Goal: Use online tool/utility: Utilize a website feature to perform a specific function

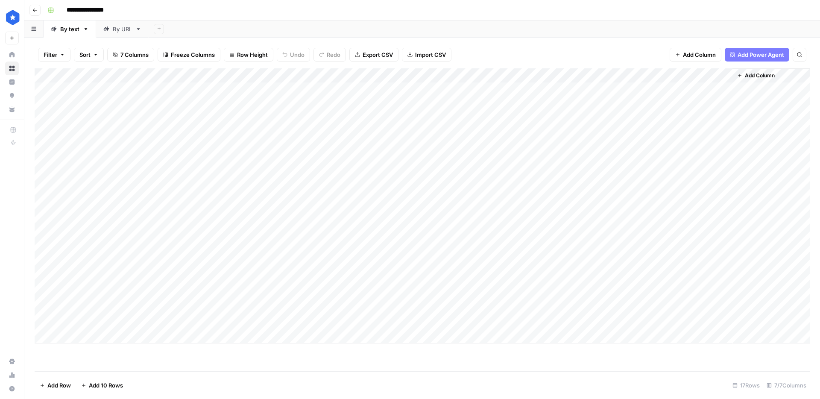
click at [111, 28] on div "By URL" at bounding box center [117, 29] width 29 height 9
click at [92, 363] on div "Add Column" at bounding box center [422, 219] width 775 height 303
type textarea "**********"
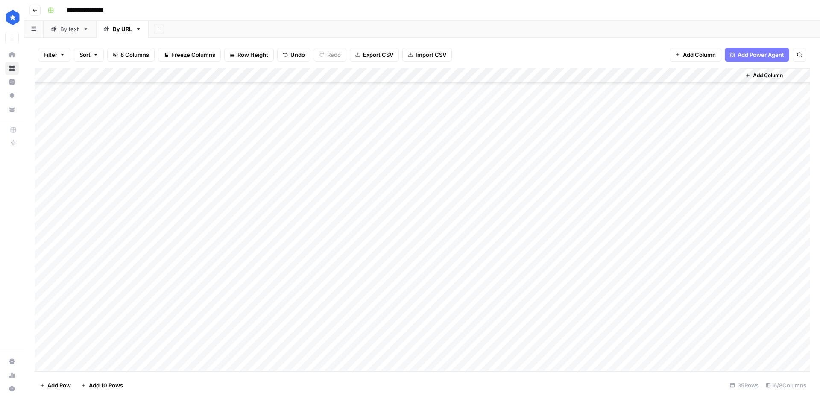
click at [303, 299] on div "Add Column" at bounding box center [422, 219] width 775 height 303
click at [297, 343] on div "Add Column" at bounding box center [422, 219] width 775 height 303
click at [180, 342] on div "Add Column" at bounding box center [422, 219] width 775 height 303
click at [171, 348] on div "Add Column" at bounding box center [422, 219] width 775 height 303
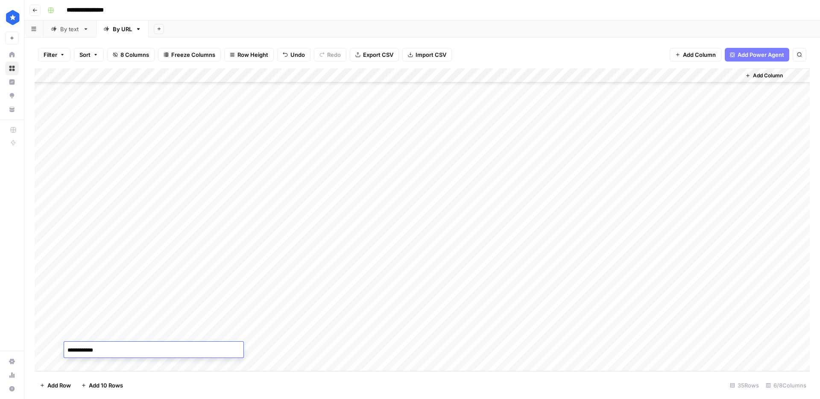
type textarea "**********"
click at [407, 351] on div "Add Column" at bounding box center [422, 219] width 775 height 303
click at [42, 350] on div "Add Column" at bounding box center [422, 219] width 775 height 303
click at [56, 382] on span "Delete 1 Row" at bounding box center [57, 385] width 34 height 9
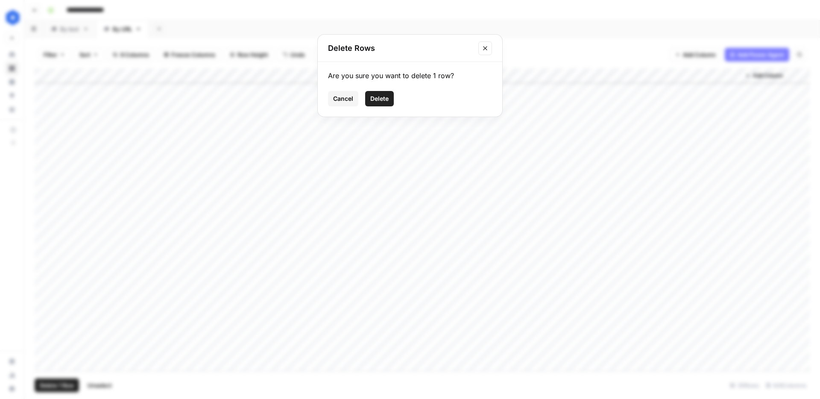
click at [370, 95] on span "Delete" at bounding box center [379, 98] width 18 height 9
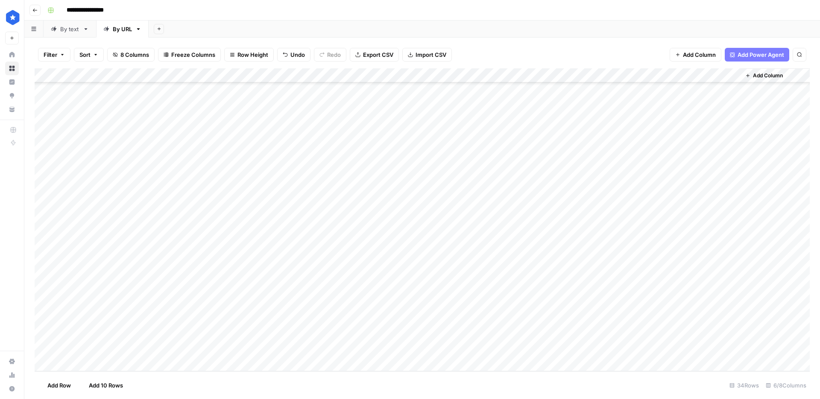
scroll to position [219, 0]
